Goal: Task Accomplishment & Management: Use online tool/utility

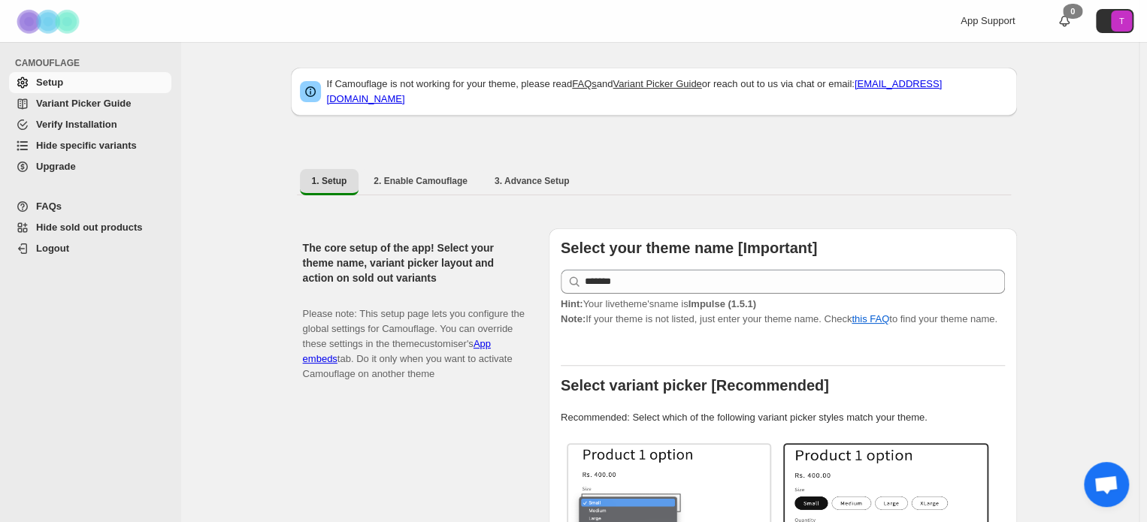
click at [93, 149] on span "Hide specific variants" at bounding box center [86, 145] width 101 height 11
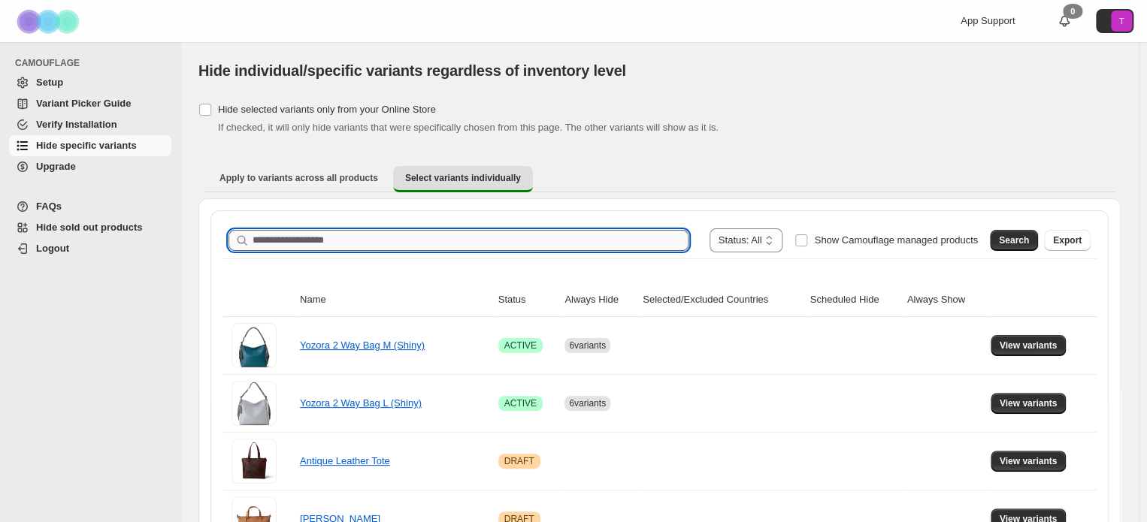
click at [256, 235] on input "Search product name" at bounding box center [471, 240] width 436 height 21
paste input "**********"
type input "**********"
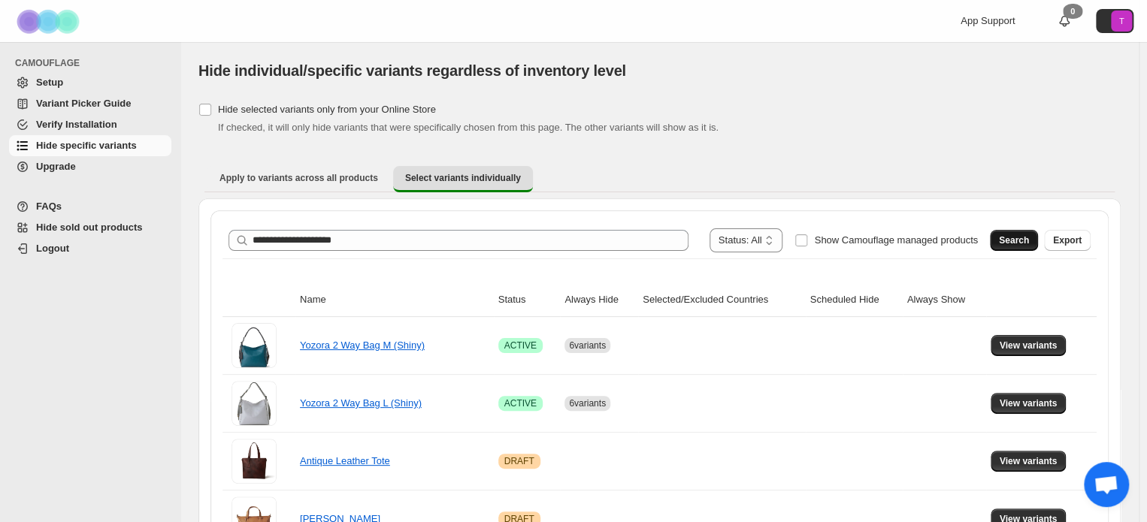
click at [1022, 245] on span "Search" at bounding box center [1014, 241] width 30 height 12
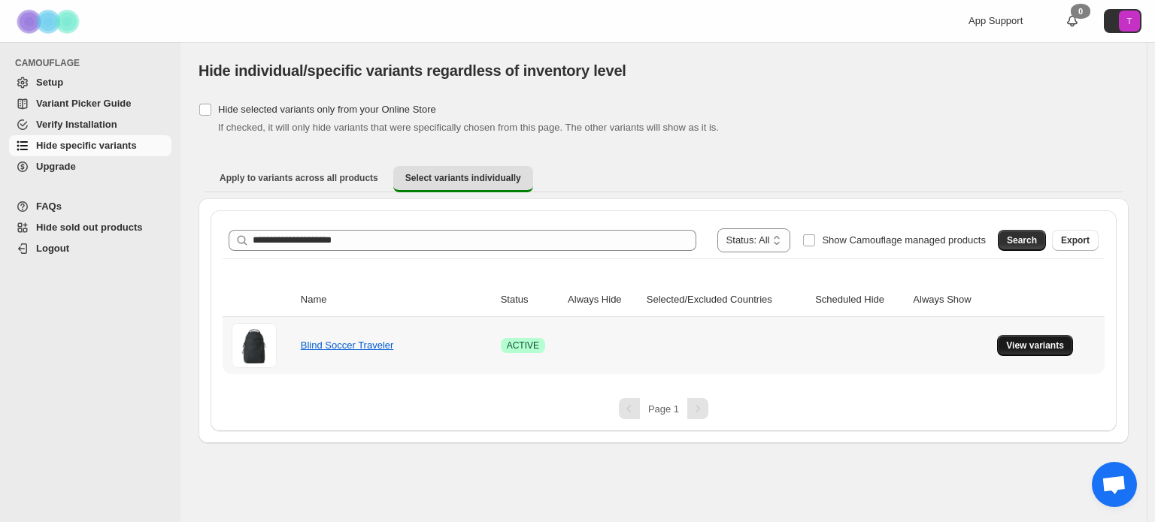
click at [1035, 344] on span "View variants" at bounding box center [1035, 346] width 58 height 12
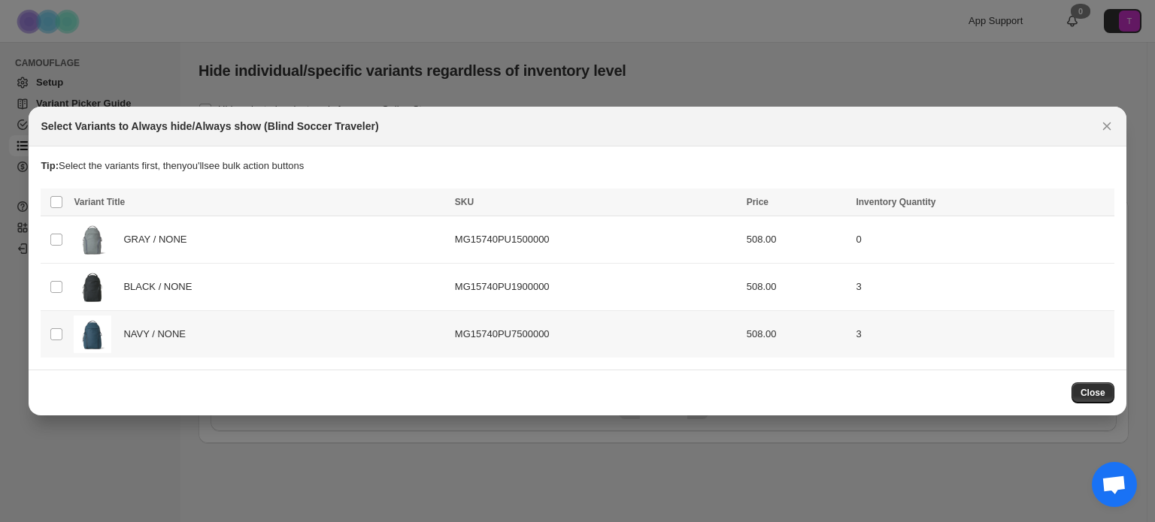
click at [153, 333] on span "NAVY / NONE" at bounding box center [158, 334] width 70 height 15
click at [1106, 129] on icon "Close" at bounding box center [1106, 126] width 15 height 15
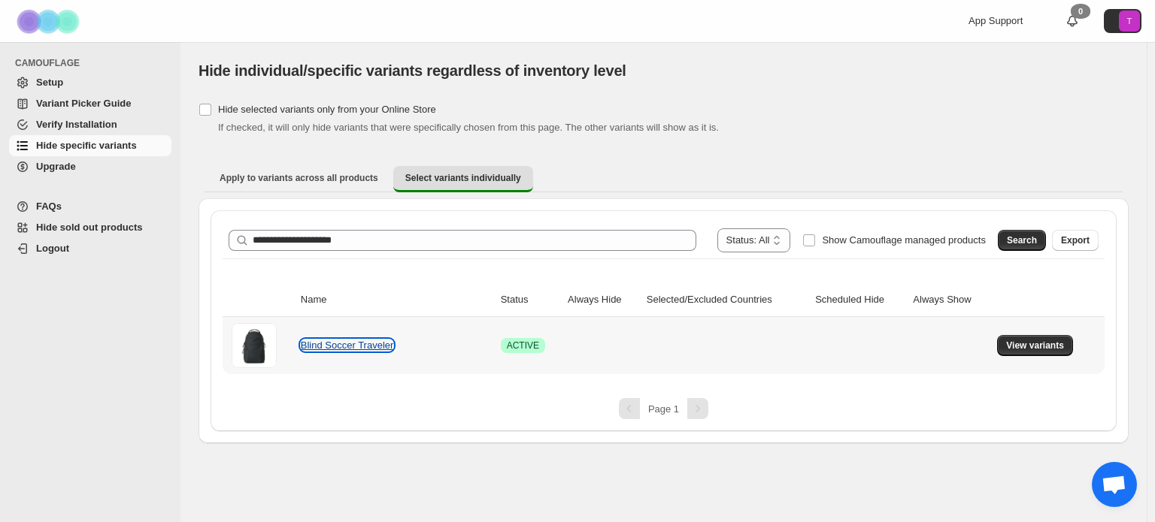
click at [367, 341] on link "Blind Soccer Traveler" at bounding box center [347, 345] width 93 height 11
click at [1045, 346] on span "View variants" at bounding box center [1035, 346] width 58 height 12
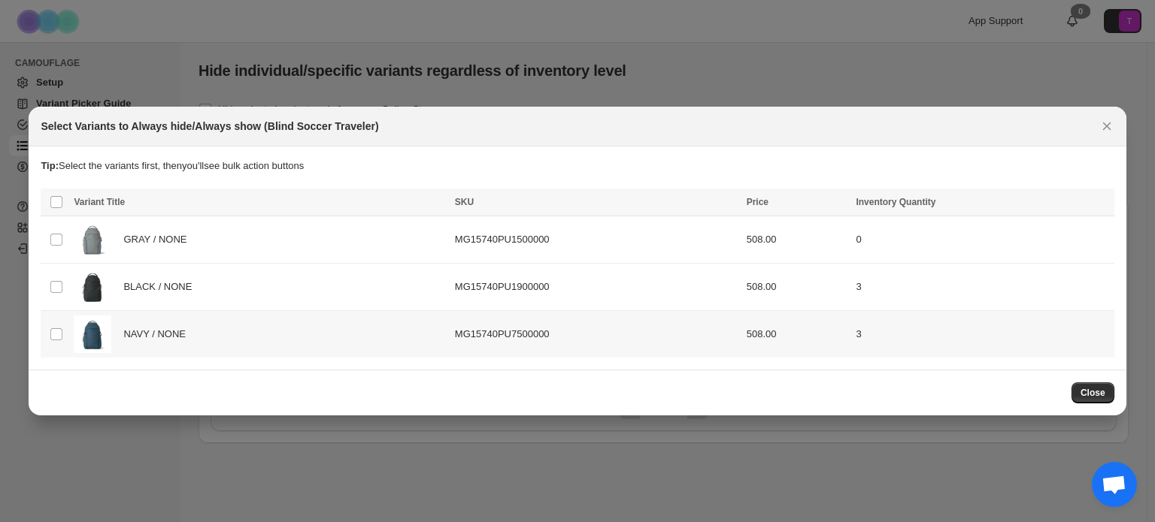
click at [140, 337] on span "NAVY / NONE" at bounding box center [158, 334] width 70 height 15
click at [1094, 121] on div "Select Variants to Always hide/Always show (Blind Soccer Traveler)" at bounding box center [577, 126] width 1073 height 15
click at [1101, 125] on icon "Close" at bounding box center [1106, 126] width 15 height 15
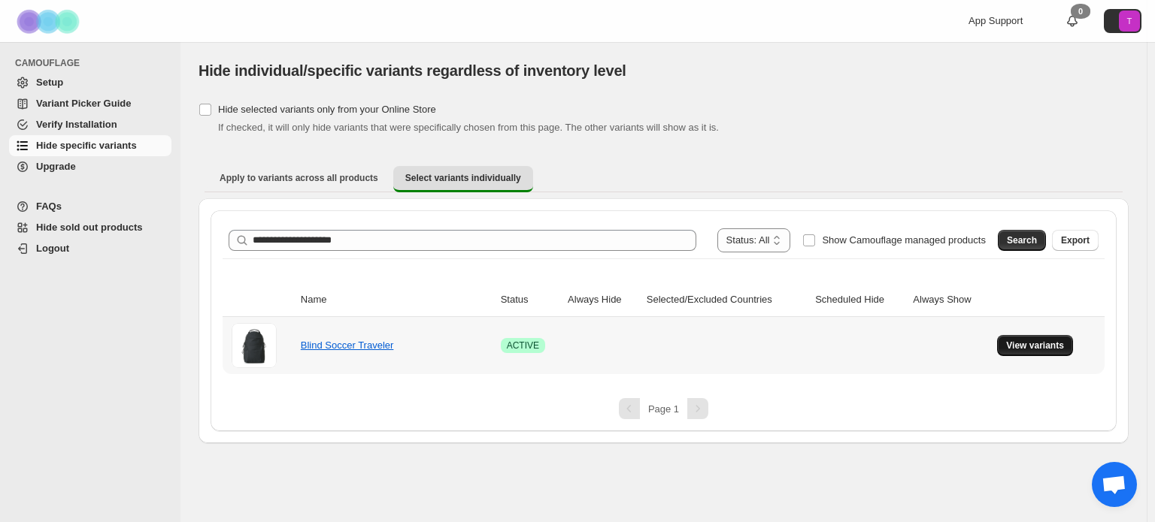
click at [1044, 340] on span "View variants" at bounding box center [1035, 346] width 58 height 12
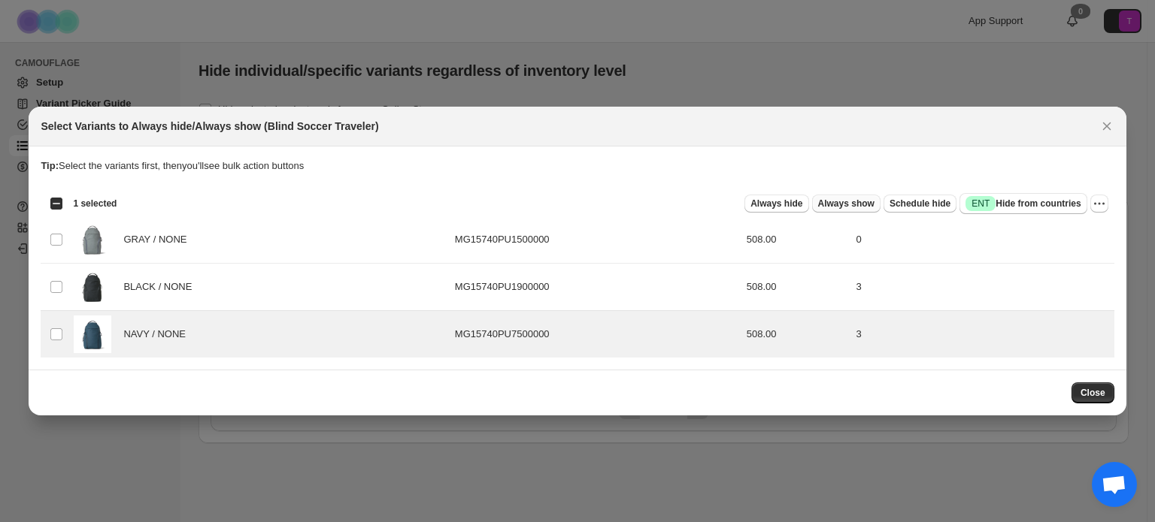
click at [851, 205] on span "Always show" at bounding box center [846, 204] width 56 height 12
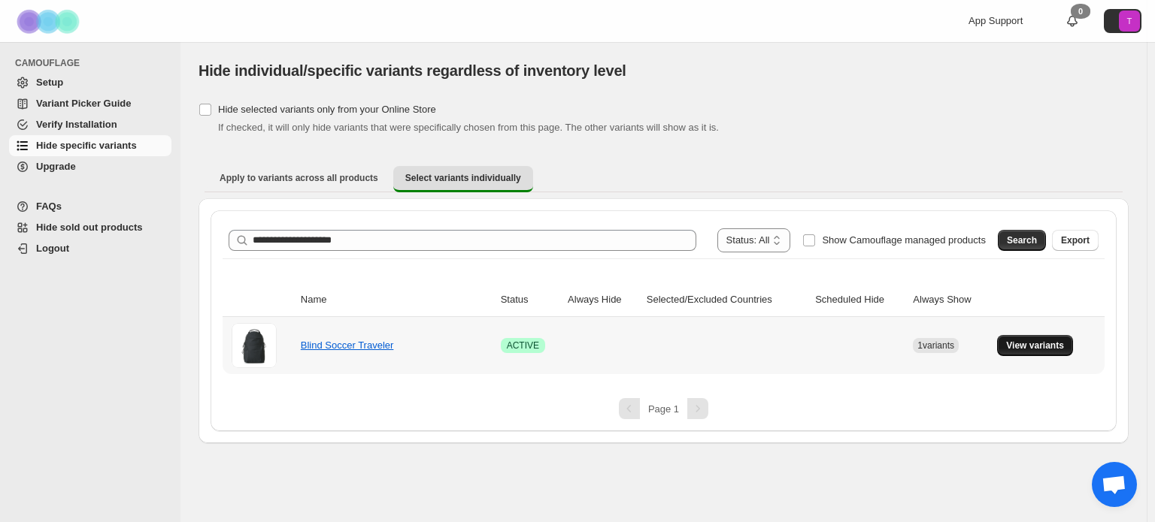
click at [1038, 349] on span "View variants" at bounding box center [1035, 346] width 58 height 12
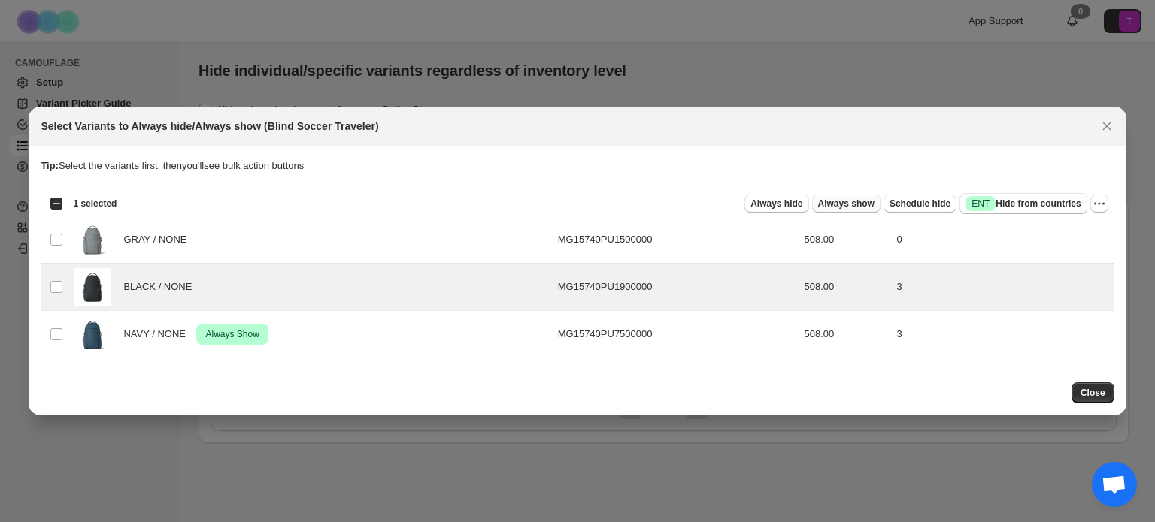
click at [874, 201] on span "Always show" at bounding box center [846, 204] width 56 height 12
